Goal: Information Seeking & Learning: Learn about a topic

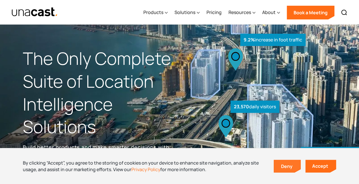
click at [282, 165] on link "Deny" at bounding box center [287, 166] width 26 height 12
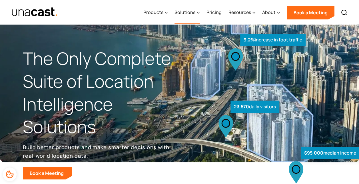
click at [194, 12] on div "Solutions" at bounding box center [184, 12] width 21 height 7
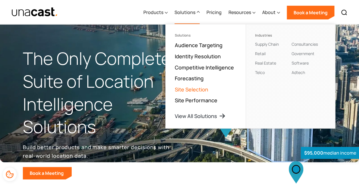
click at [186, 90] on link "Site Selection" at bounding box center [191, 89] width 33 height 7
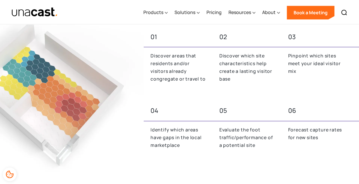
scroll to position [275, 0]
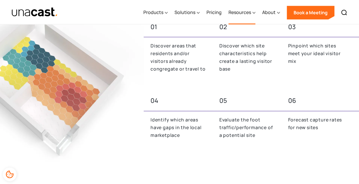
click at [248, 12] on div "Resources" at bounding box center [239, 12] width 23 height 7
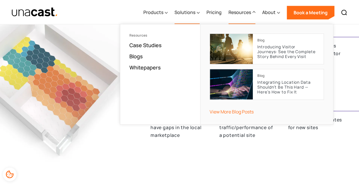
click at [195, 13] on div "Solutions" at bounding box center [184, 12] width 21 height 7
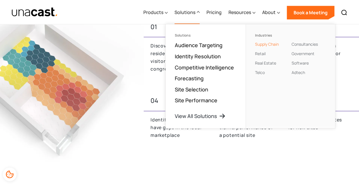
click at [269, 45] on link "Supply Chain" at bounding box center [267, 43] width 24 height 5
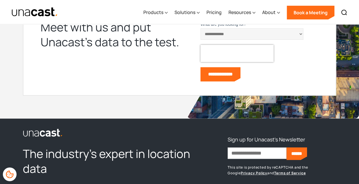
scroll to position [1114, 0]
